Goal: Complete application form: Complete application form

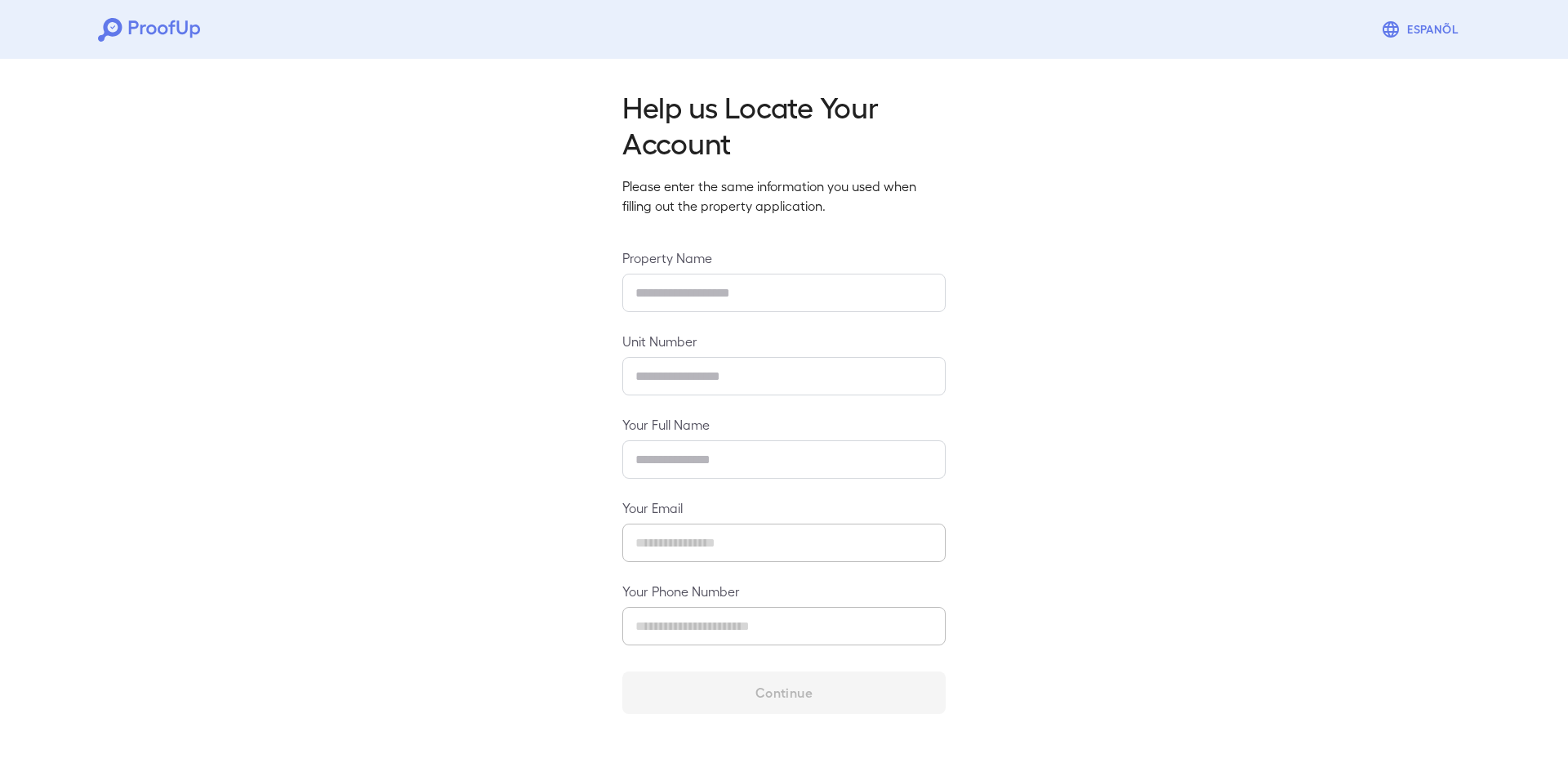
type input "**********"
type input "****"
type input "**********"
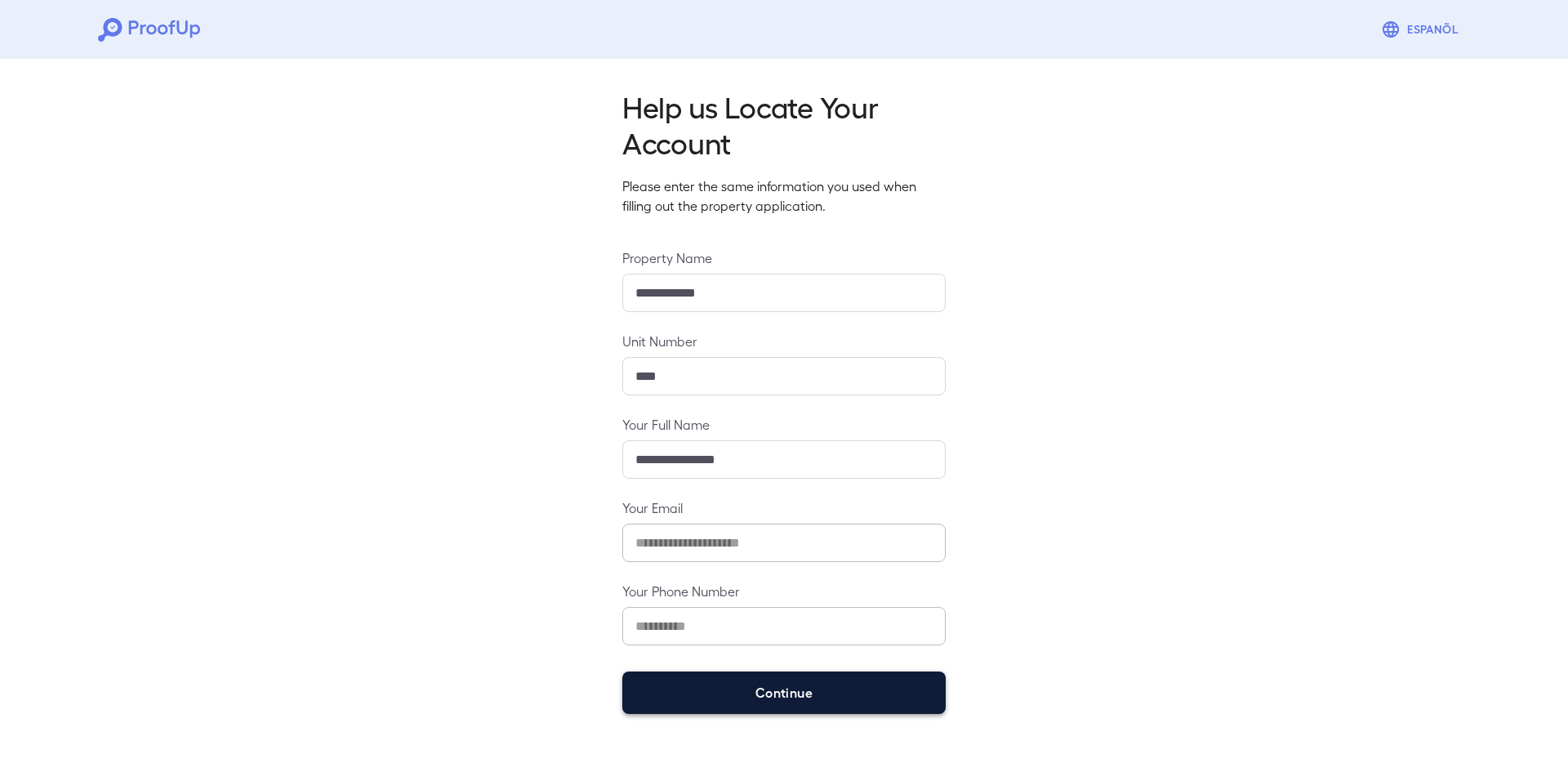
click at [752, 686] on button "Continue" at bounding box center [784, 692] width 324 height 43
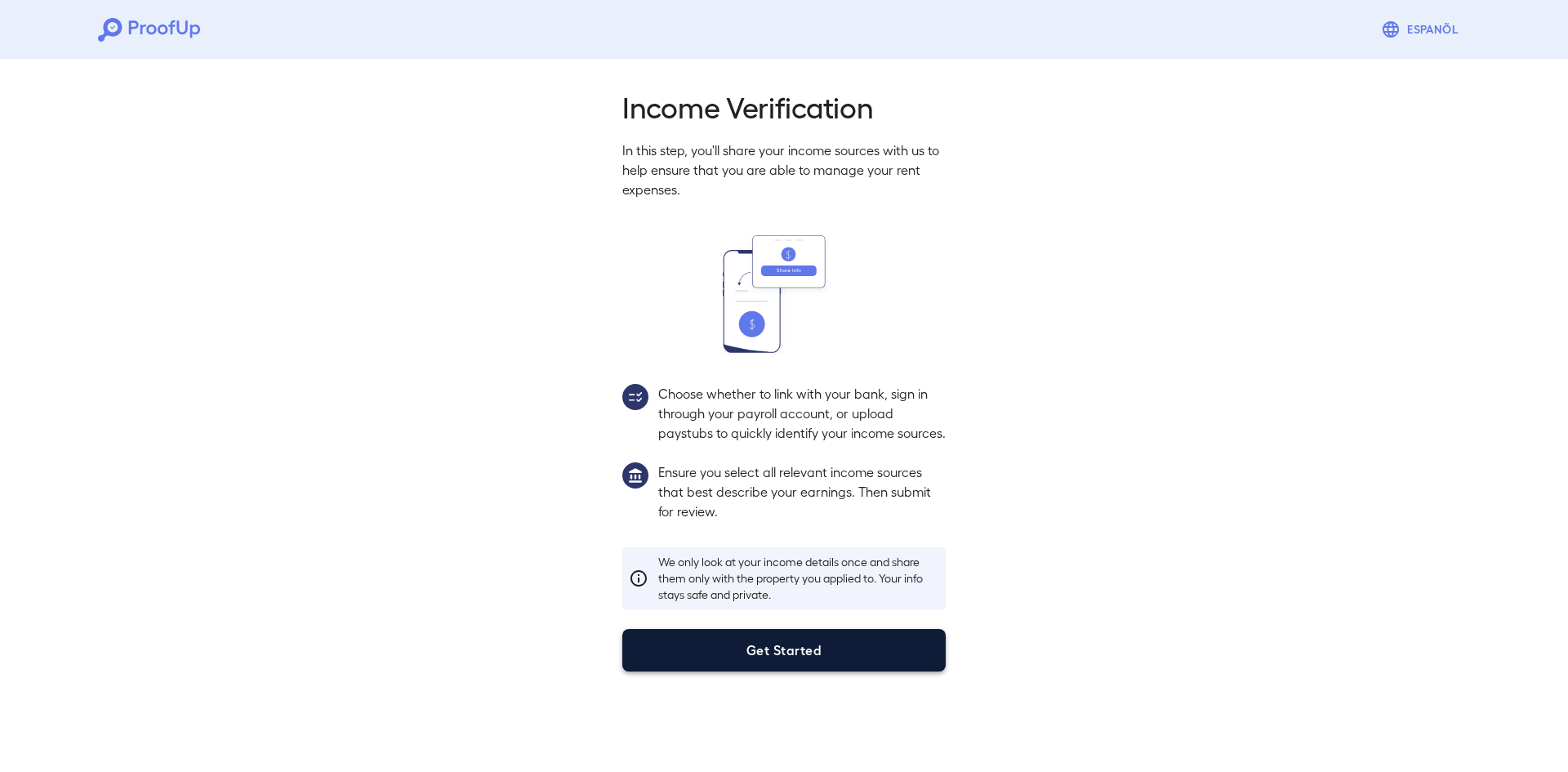
click at [765, 672] on button "Get Started" at bounding box center [784, 650] width 324 height 43
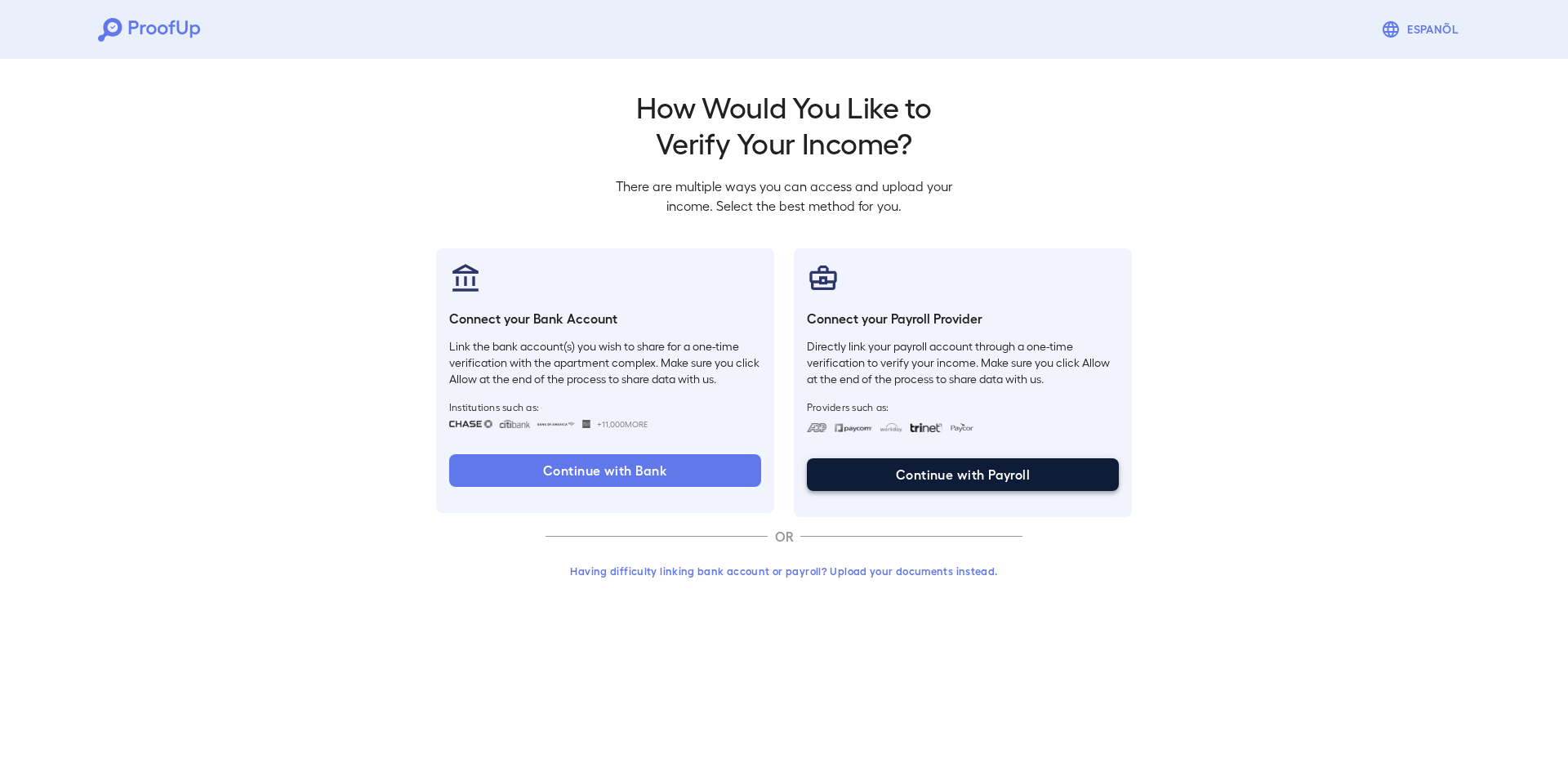
click at [929, 480] on button "Continue with Payroll" at bounding box center [963, 475] width 312 height 33
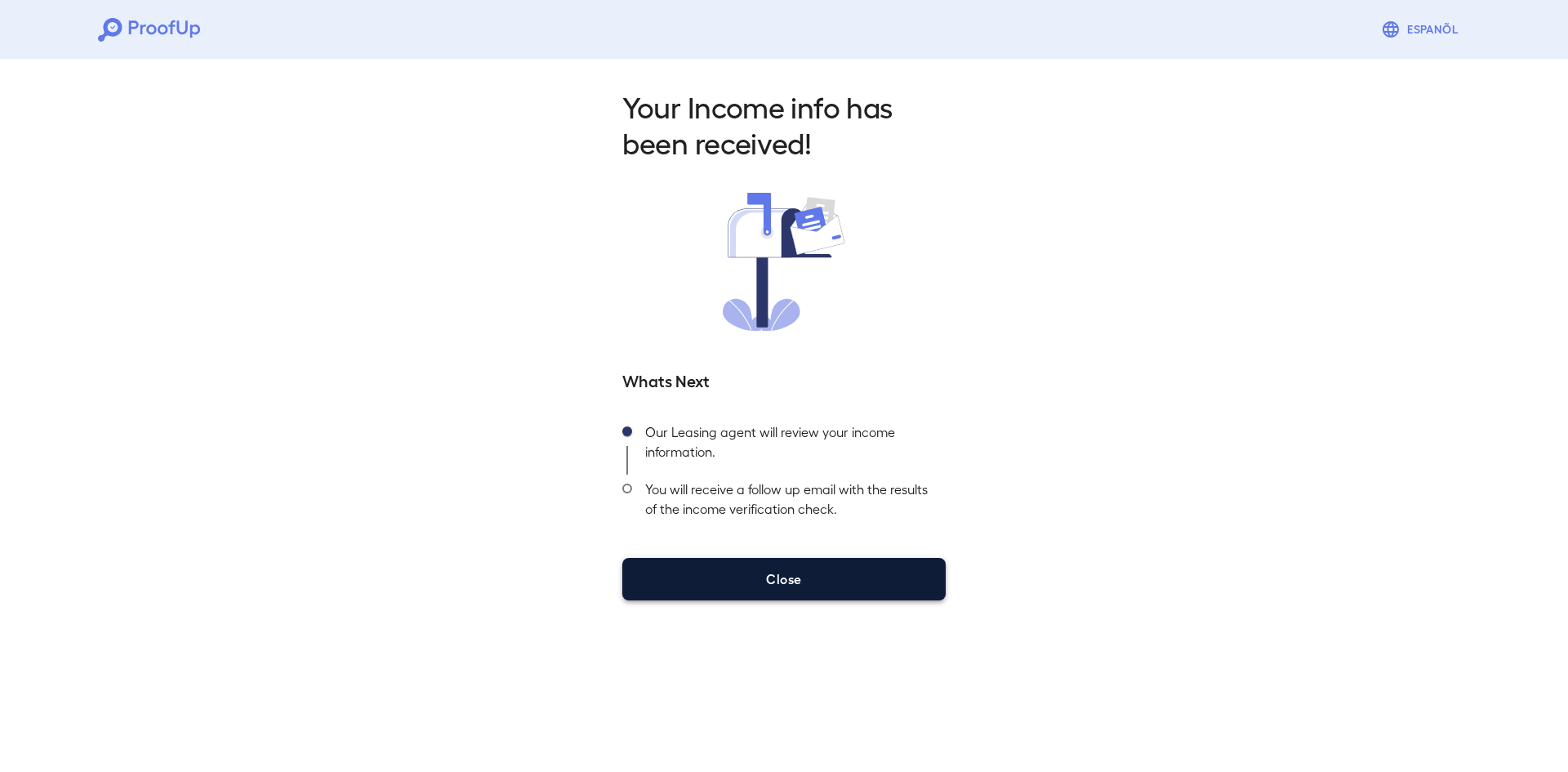
click at [816, 591] on button "Close" at bounding box center [784, 579] width 324 height 43
click at [823, 584] on button "Close" at bounding box center [784, 579] width 324 height 43
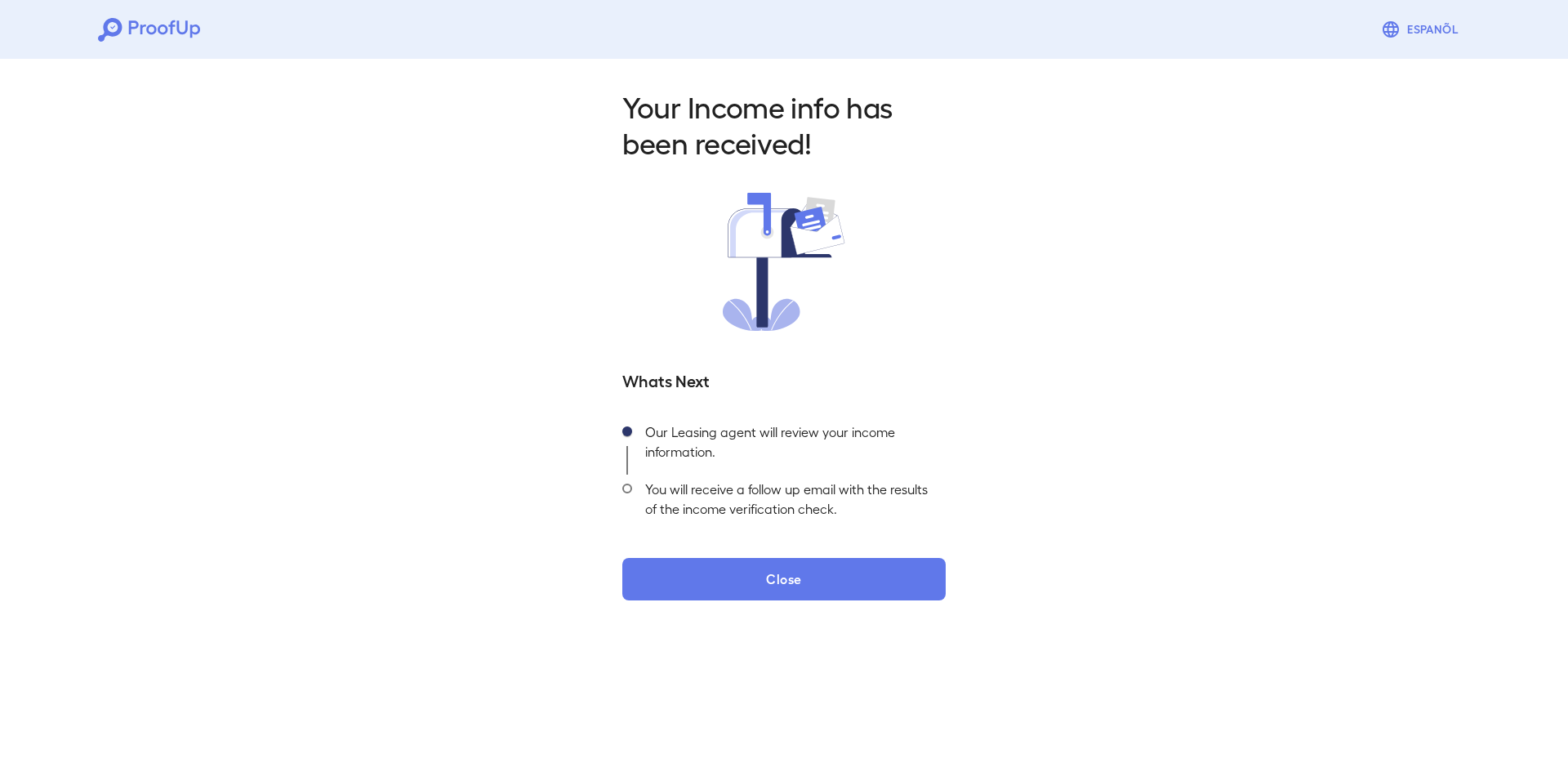
click at [1143, 230] on div "Your Income info has been received! Whats Next Our Leasing agent will review yo…" at bounding box center [784, 339] width 1568 height 574
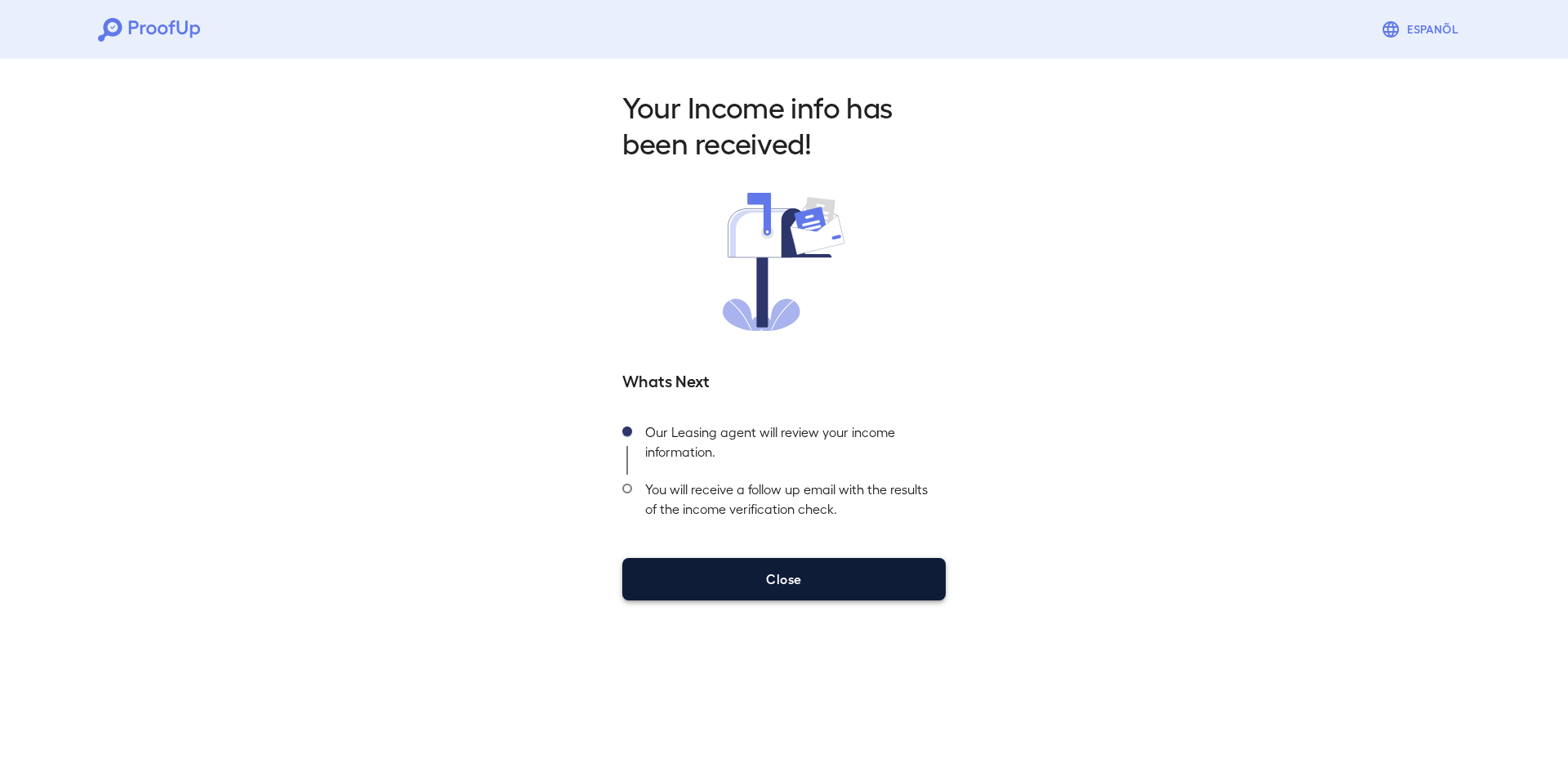
click at [766, 590] on button "Close" at bounding box center [784, 579] width 324 height 43
click at [765, 591] on button "Close" at bounding box center [784, 579] width 324 height 43
click at [824, 581] on button "Close" at bounding box center [784, 579] width 324 height 43
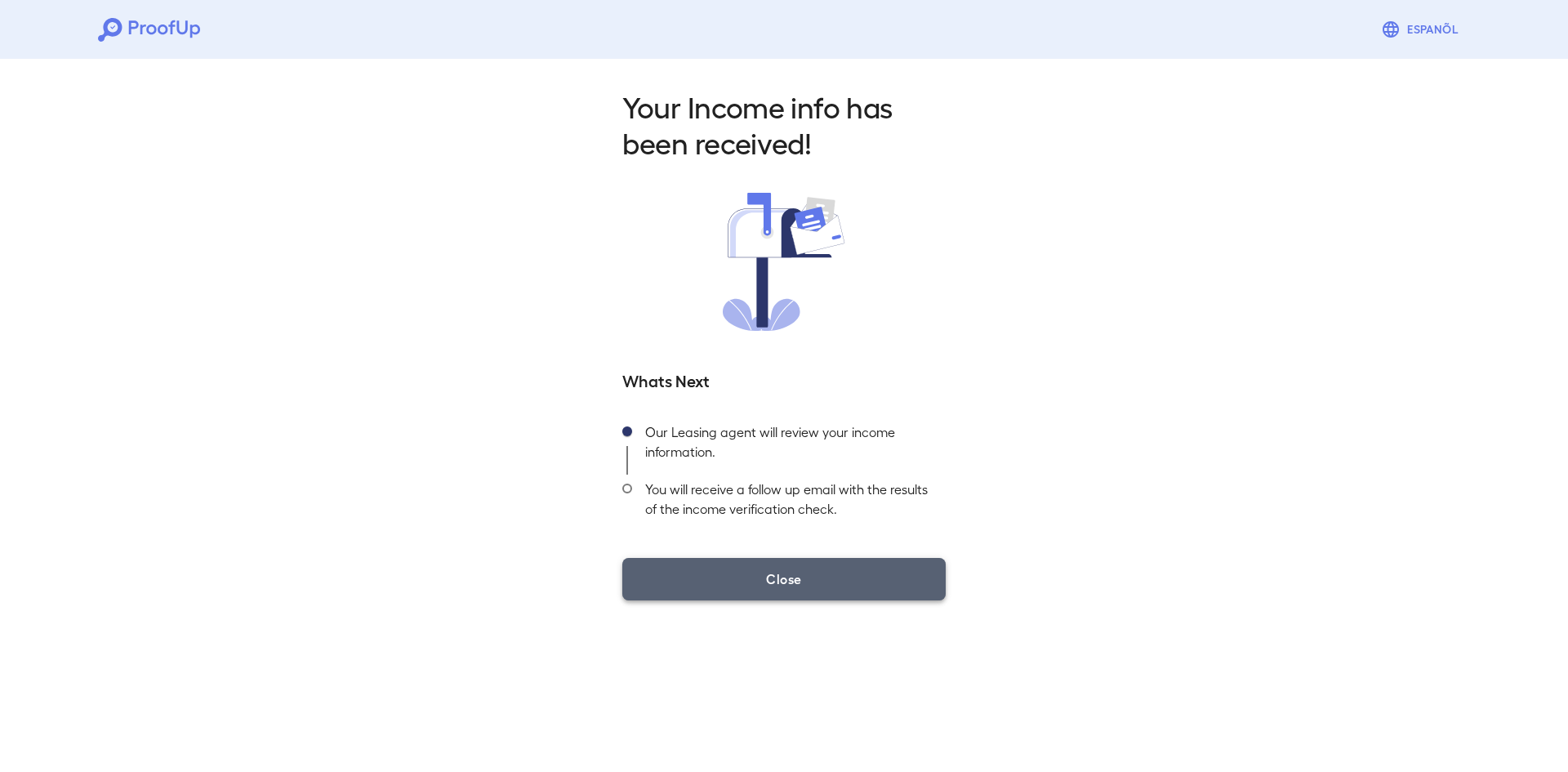
click at [824, 581] on button "Close" at bounding box center [784, 579] width 324 height 43
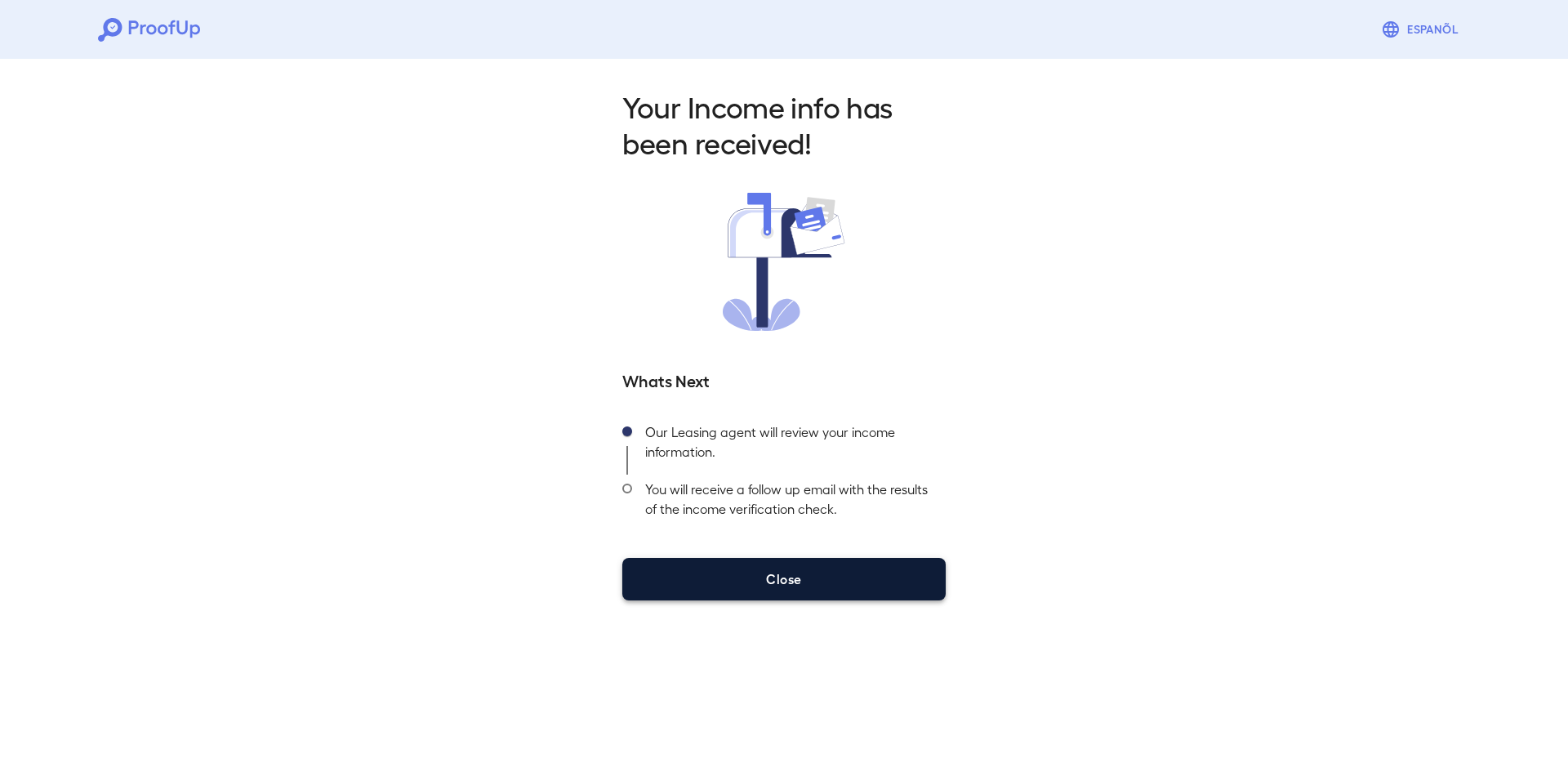
click at [783, 585] on button "Close" at bounding box center [784, 579] width 324 height 43
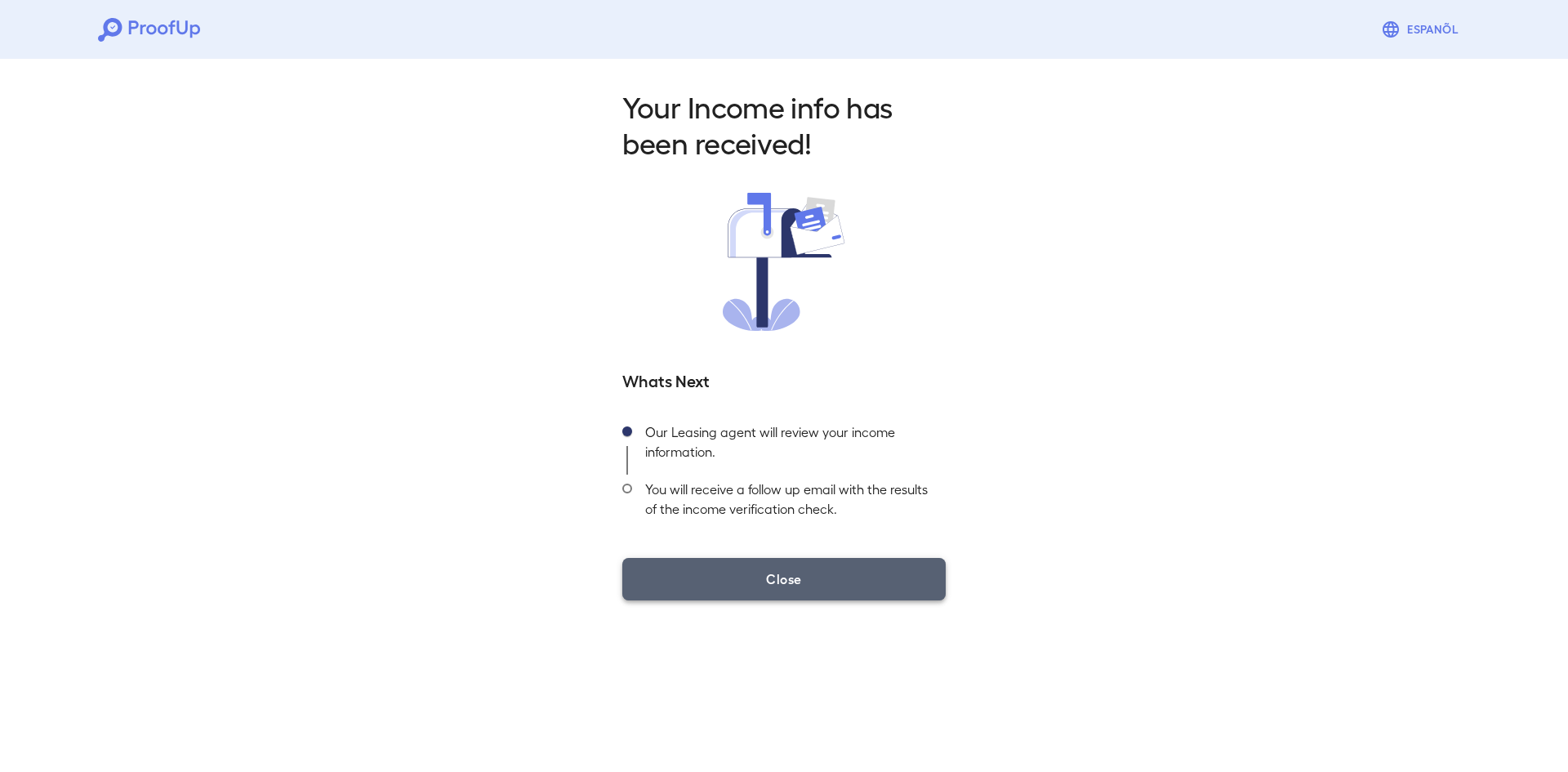
click at [791, 582] on button "Close" at bounding box center [784, 579] width 324 height 43
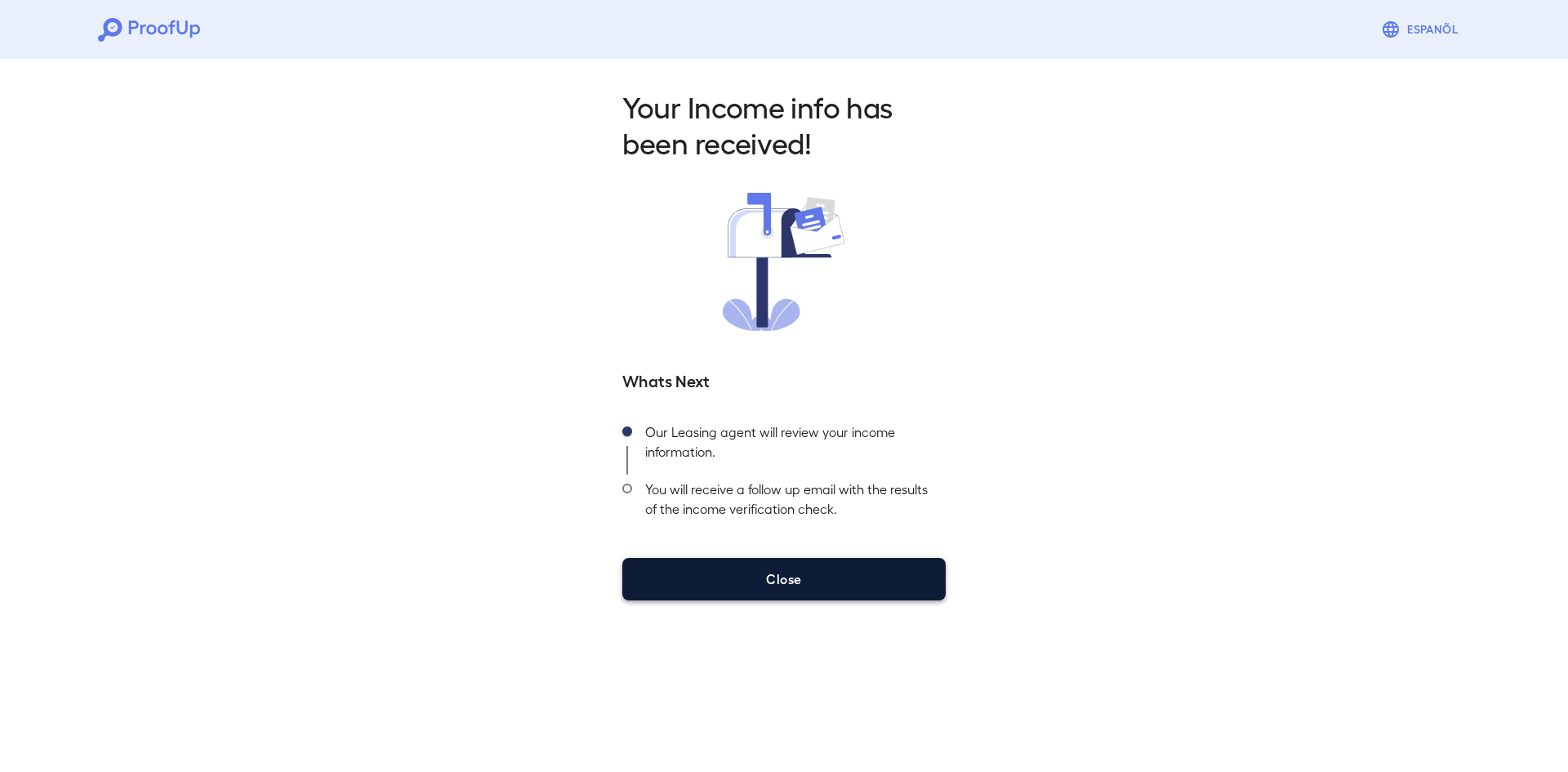
click at [785, 588] on button "Close" at bounding box center [784, 579] width 324 height 43
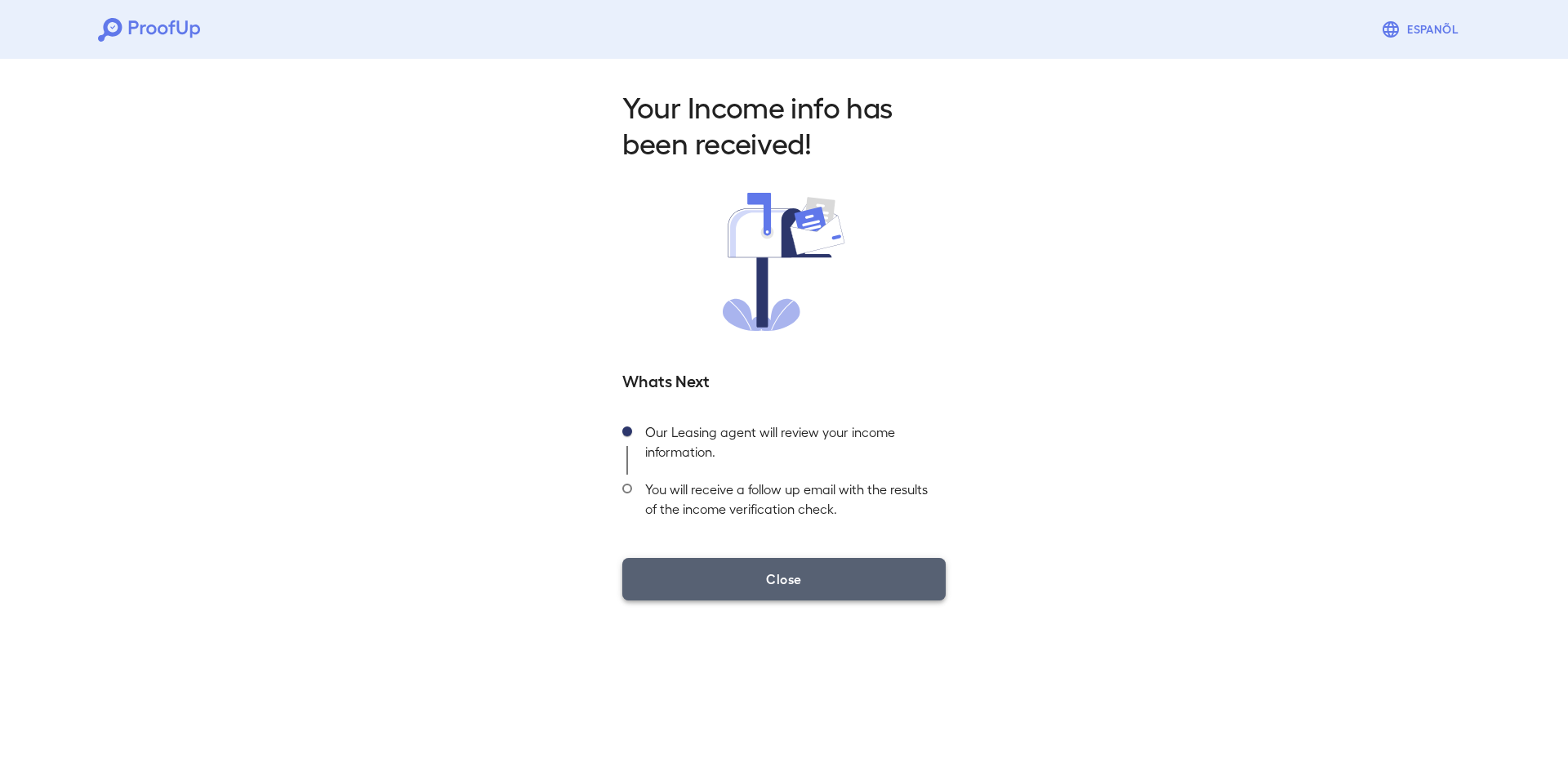
click at [786, 588] on button "Close" at bounding box center [784, 579] width 324 height 43
